Goal: Navigation & Orientation: Find specific page/section

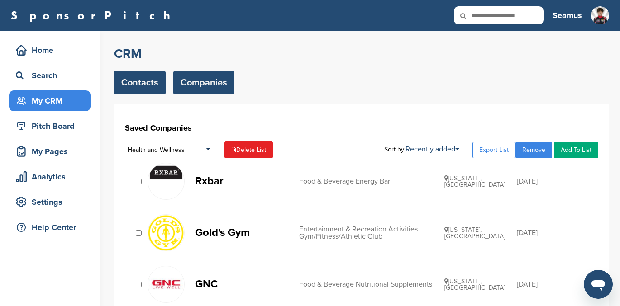
click at [135, 83] on link "Contacts" at bounding box center [140, 83] width 52 height 24
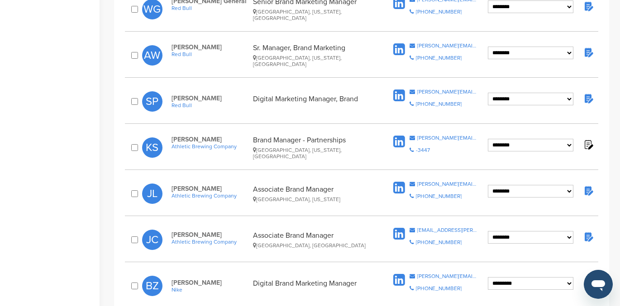
scroll to position [562, 0]
click at [590, 185] on img at bounding box center [587, 190] width 11 height 11
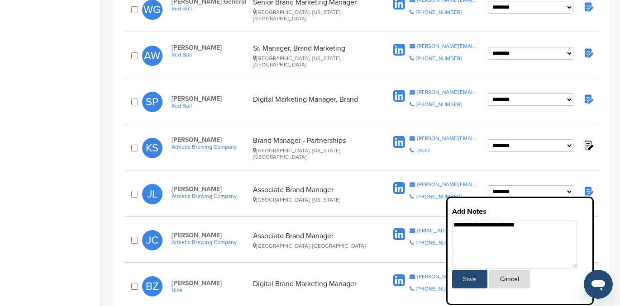
click at [589, 93] on img at bounding box center [587, 98] width 11 height 11
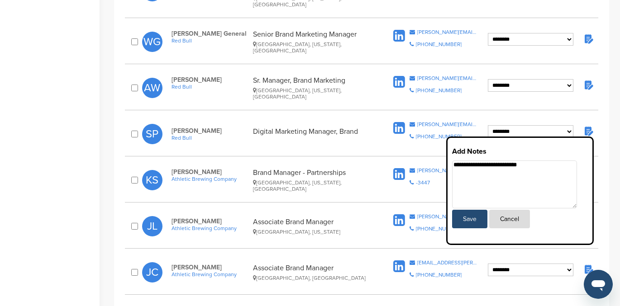
scroll to position [528, 0]
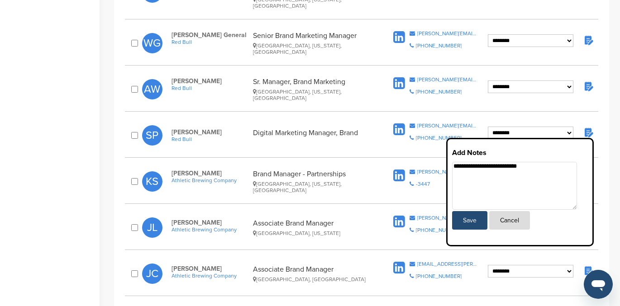
click at [590, 81] on img at bounding box center [587, 86] width 11 height 11
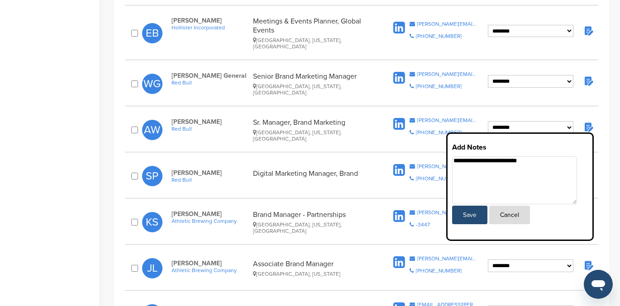
scroll to position [484, 0]
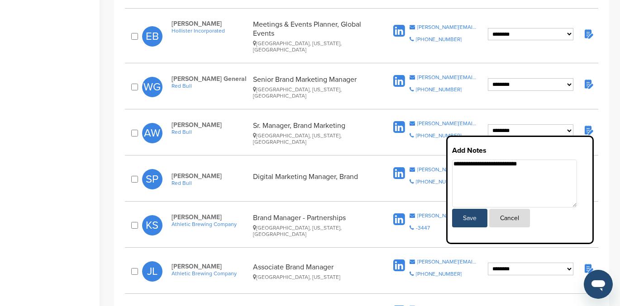
click at [590, 78] on img at bounding box center [587, 83] width 11 height 11
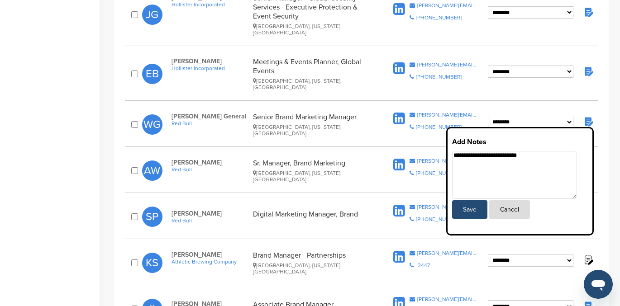
scroll to position [446, 0]
click at [588, 66] on img at bounding box center [587, 71] width 11 height 11
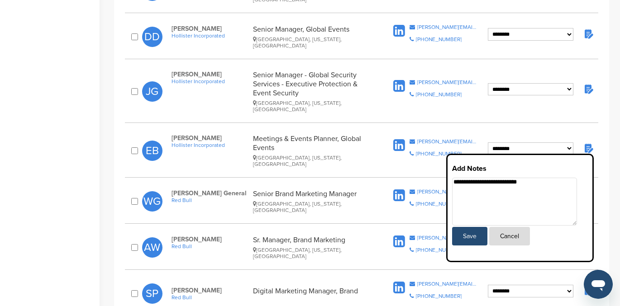
scroll to position [369, 0]
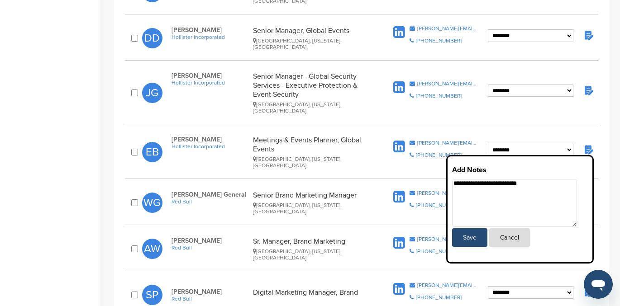
click at [589, 36] on img at bounding box center [587, 34] width 11 height 11
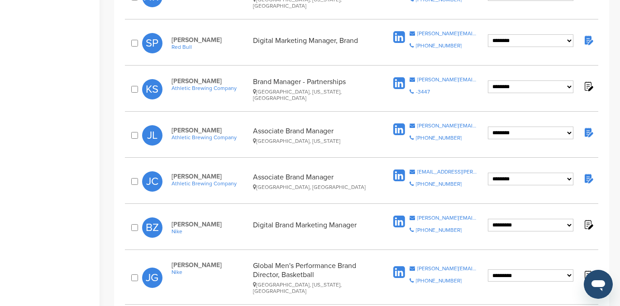
scroll to position [620, 0]
click at [587, 173] on img at bounding box center [587, 178] width 11 height 11
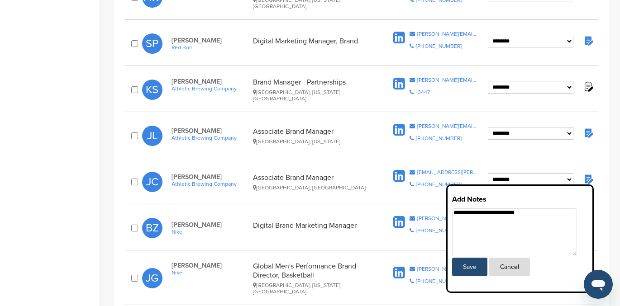
click at [587, 173] on img at bounding box center [587, 178] width 11 height 11
click at [588, 81] on img at bounding box center [587, 86] width 11 height 11
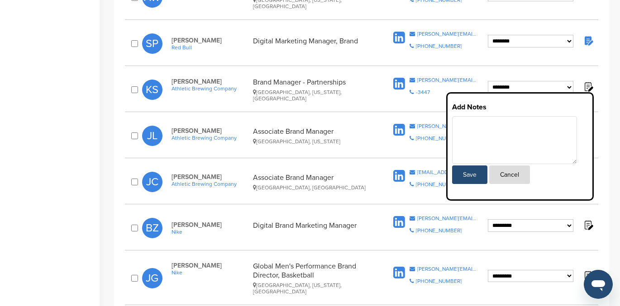
click at [591, 73] on div "**********" at bounding box center [361, 89] width 473 height 33
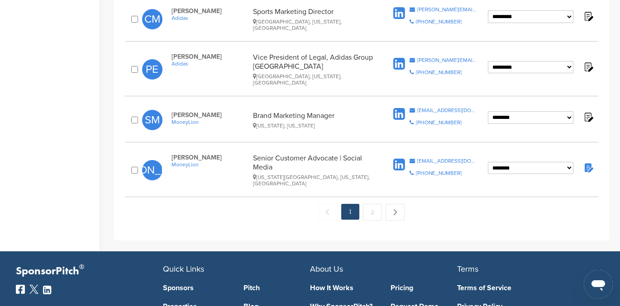
scroll to position [984, 0]
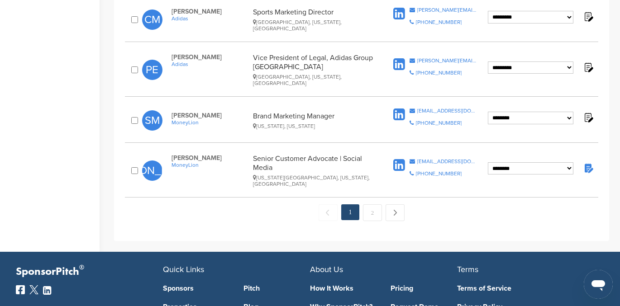
click at [588, 162] on img at bounding box center [587, 167] width 11 height 11
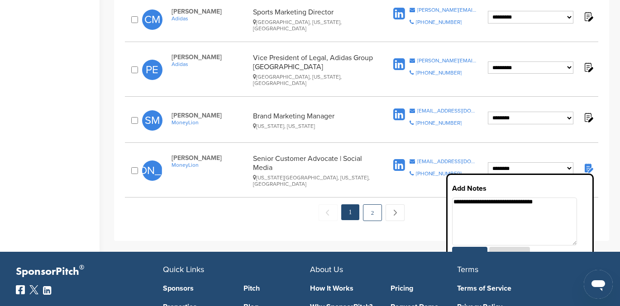
click at [373, 204] on link "2" at bounding box center [372, 212] width 19 height 17
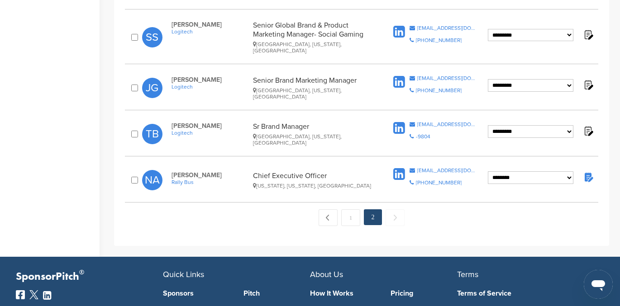
scroll to position [237, 0]
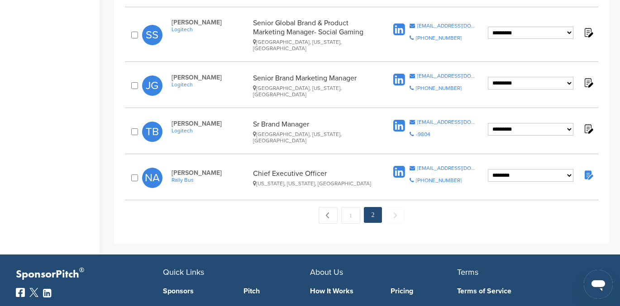
click at [588, 169] on img at bounding box center [587, 174] width 11 height 11
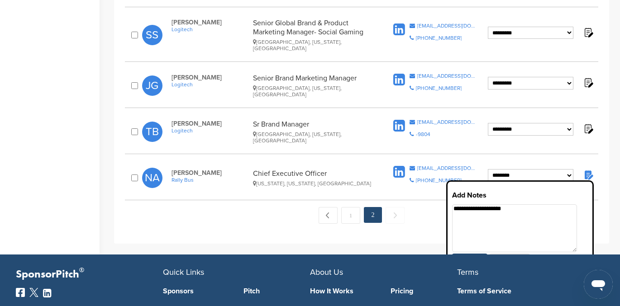
click at [600, 173] on div "**********" at bounding box center [361, 55] width 495 height 378
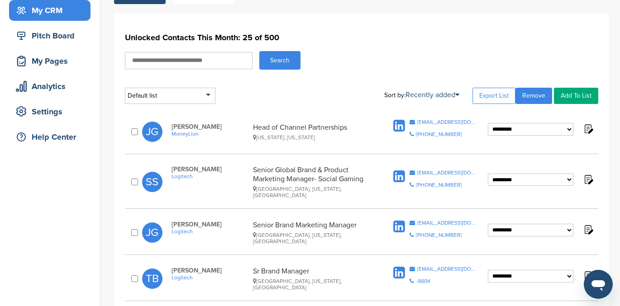
scroll to position [0, 0]
